Goal: Find specific page/section: Find specific page/section

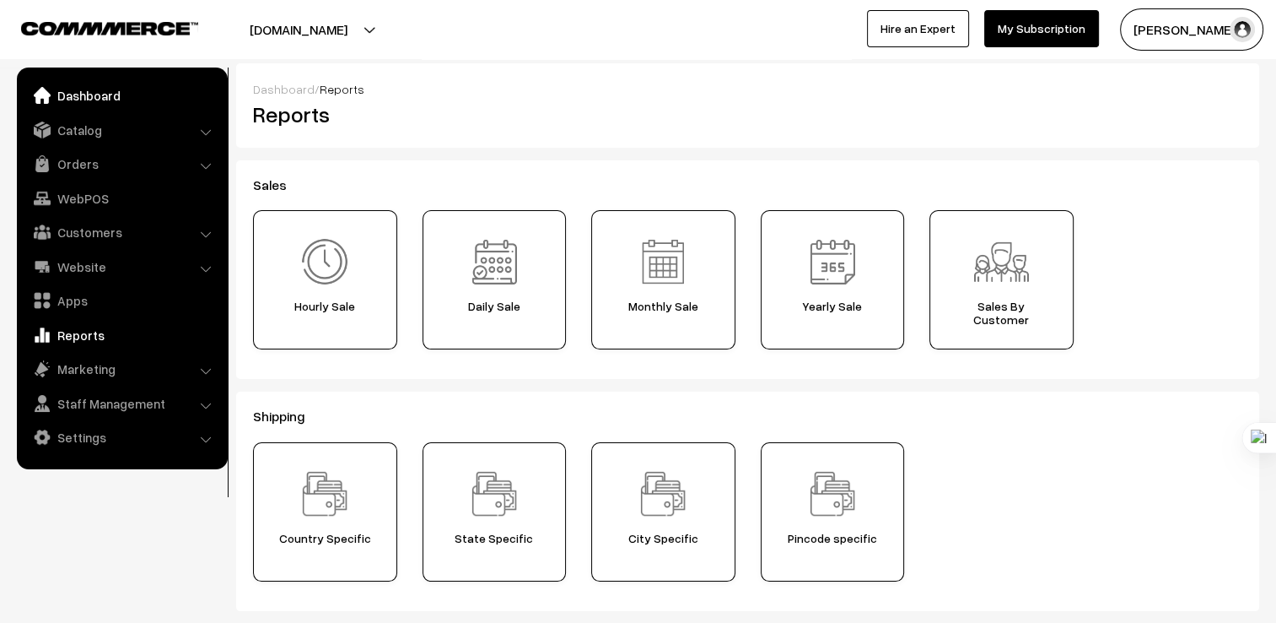
click at [101, 82] on link "Dashboard" at bounding box center [121, 95] width 201 height 30
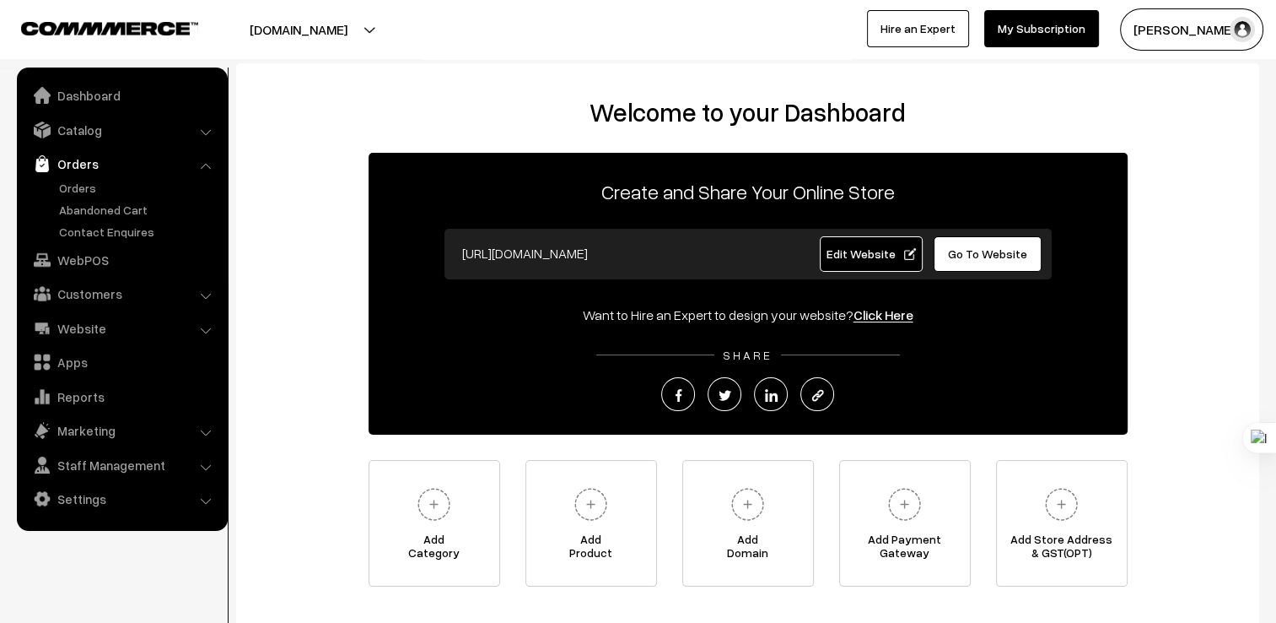
click at [109, 195] on link "Orders" at bounding box center [138, 188] width 167 height 18
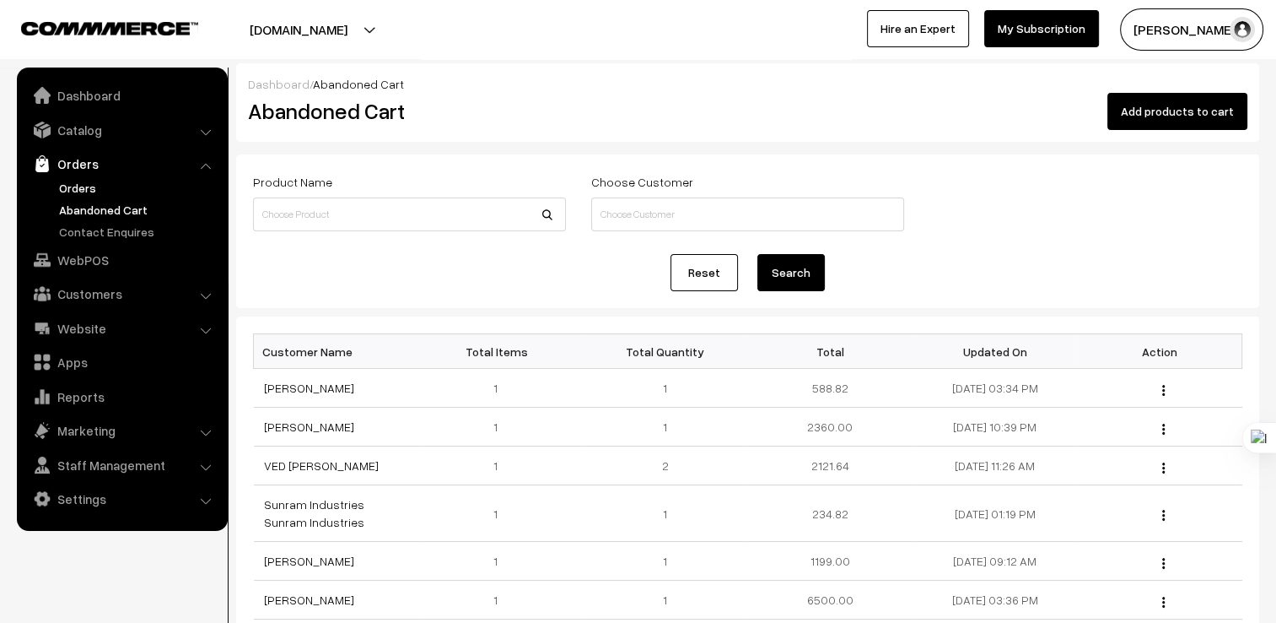
click at [100, 191] on link "Orders" at bounding box center [138, 188] width 167 height 18
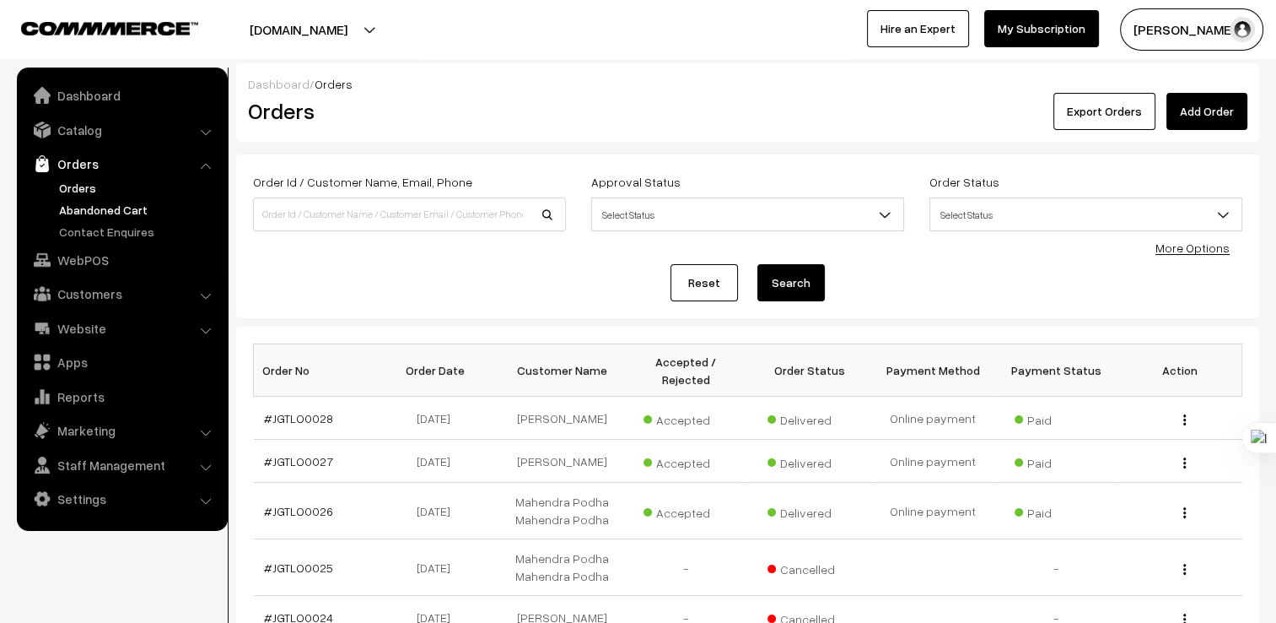
click at [108, 218] on link "Abandoned Cart" at bounding box center [138, 210] width 167 height 18
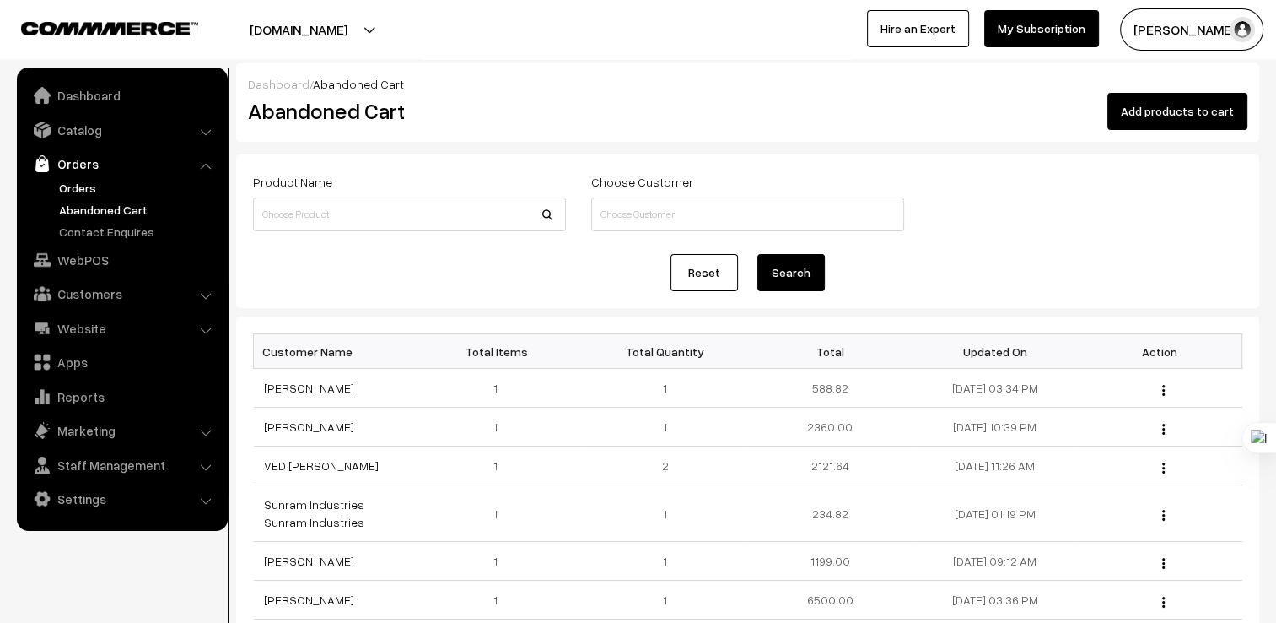
click at [88, 192] on link "Orders" at bounding box center [138, 188] width 167 height 18
